Goal: Information Seeking & Learning: Learn about a topic

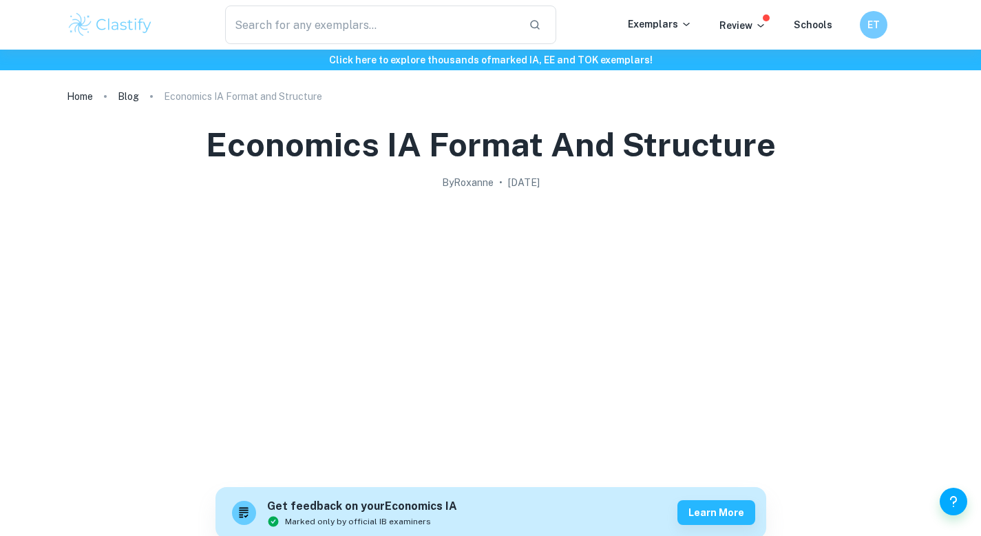
scroll to position [1053, 0]
